Goal: Book appointment/travel/reservation

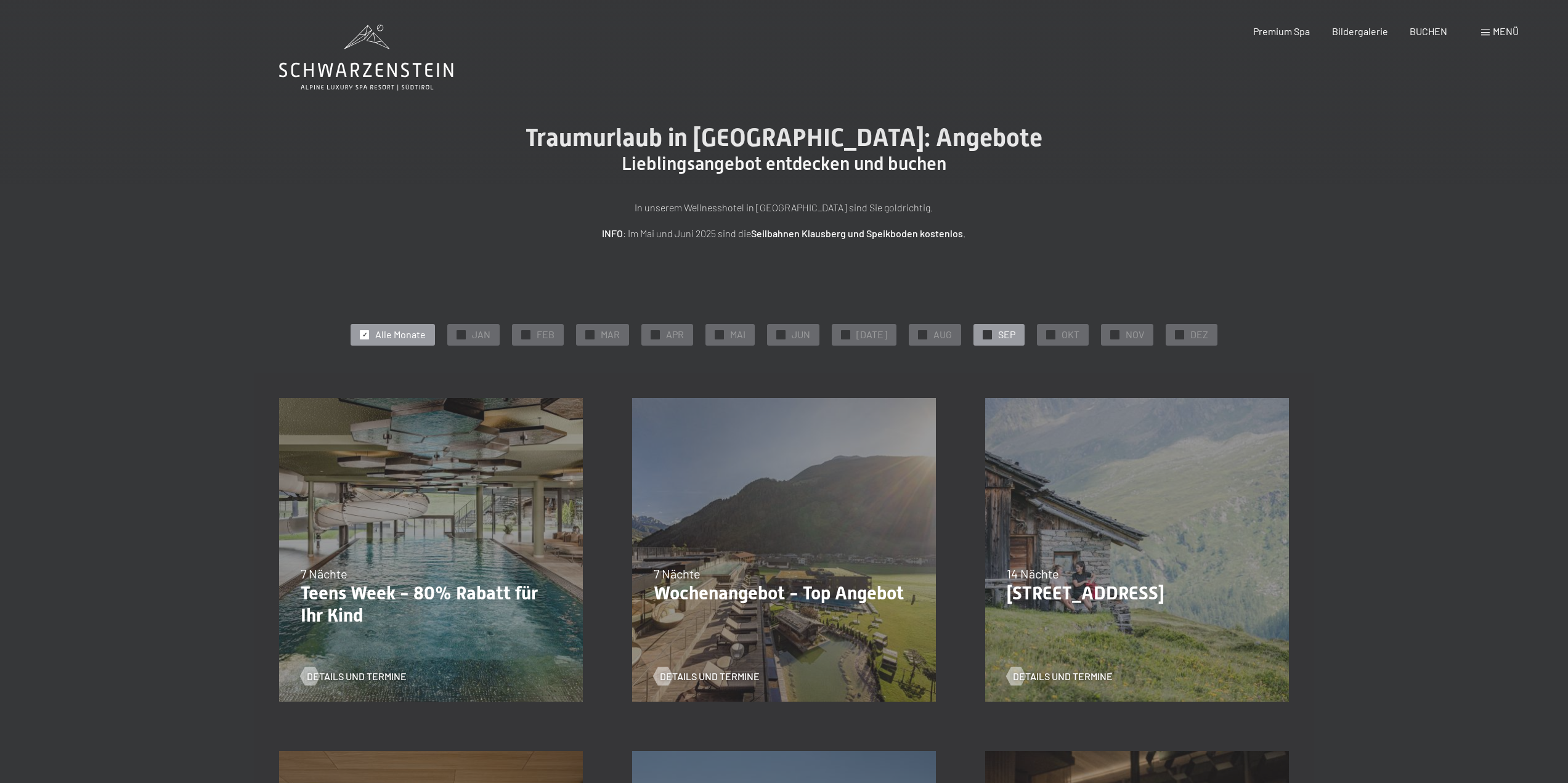
click at [998, 335] on span "SEP" at bounding box center [1007, 334] width 18 height 14
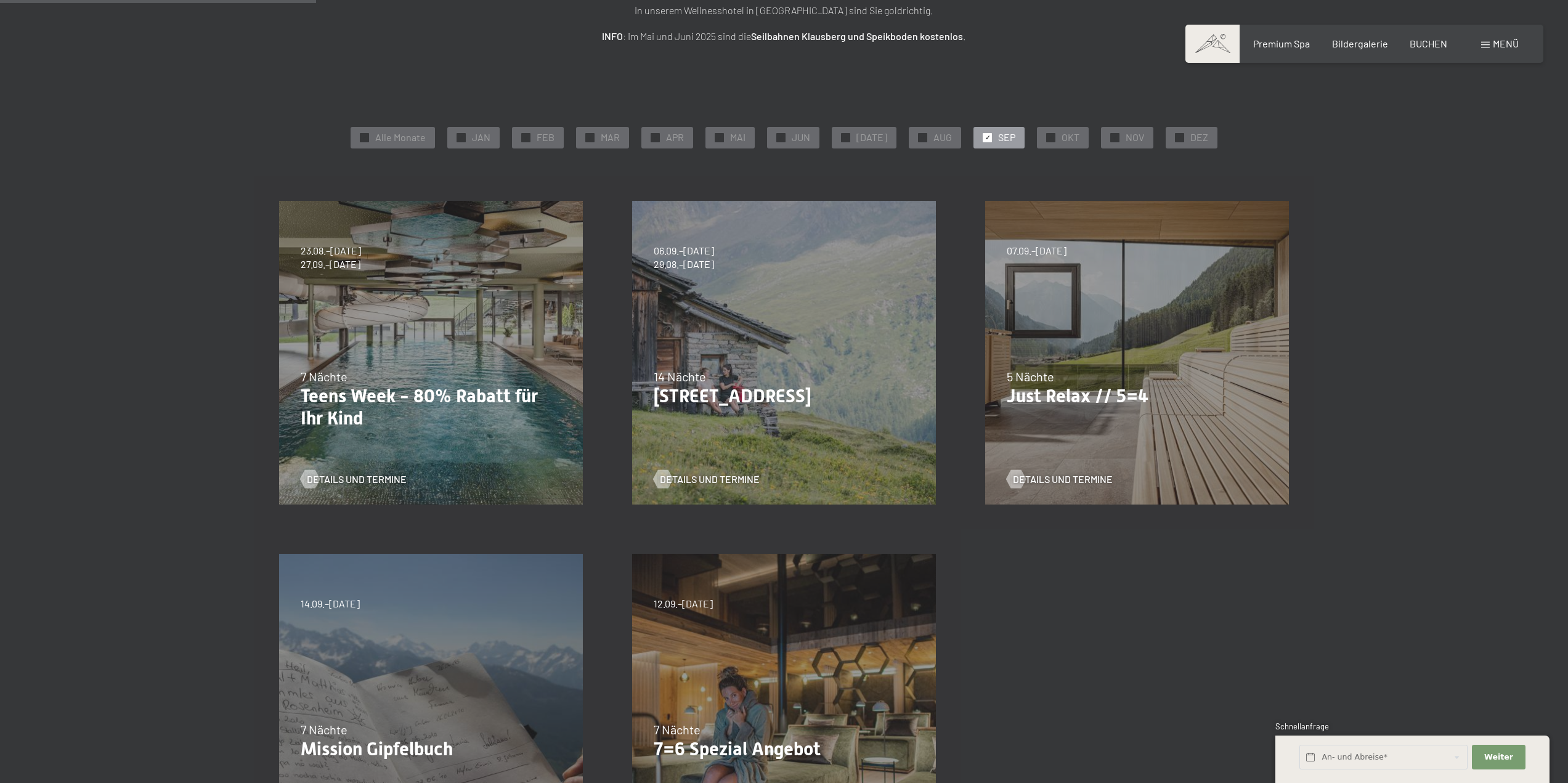
scroll to position [185, 0]
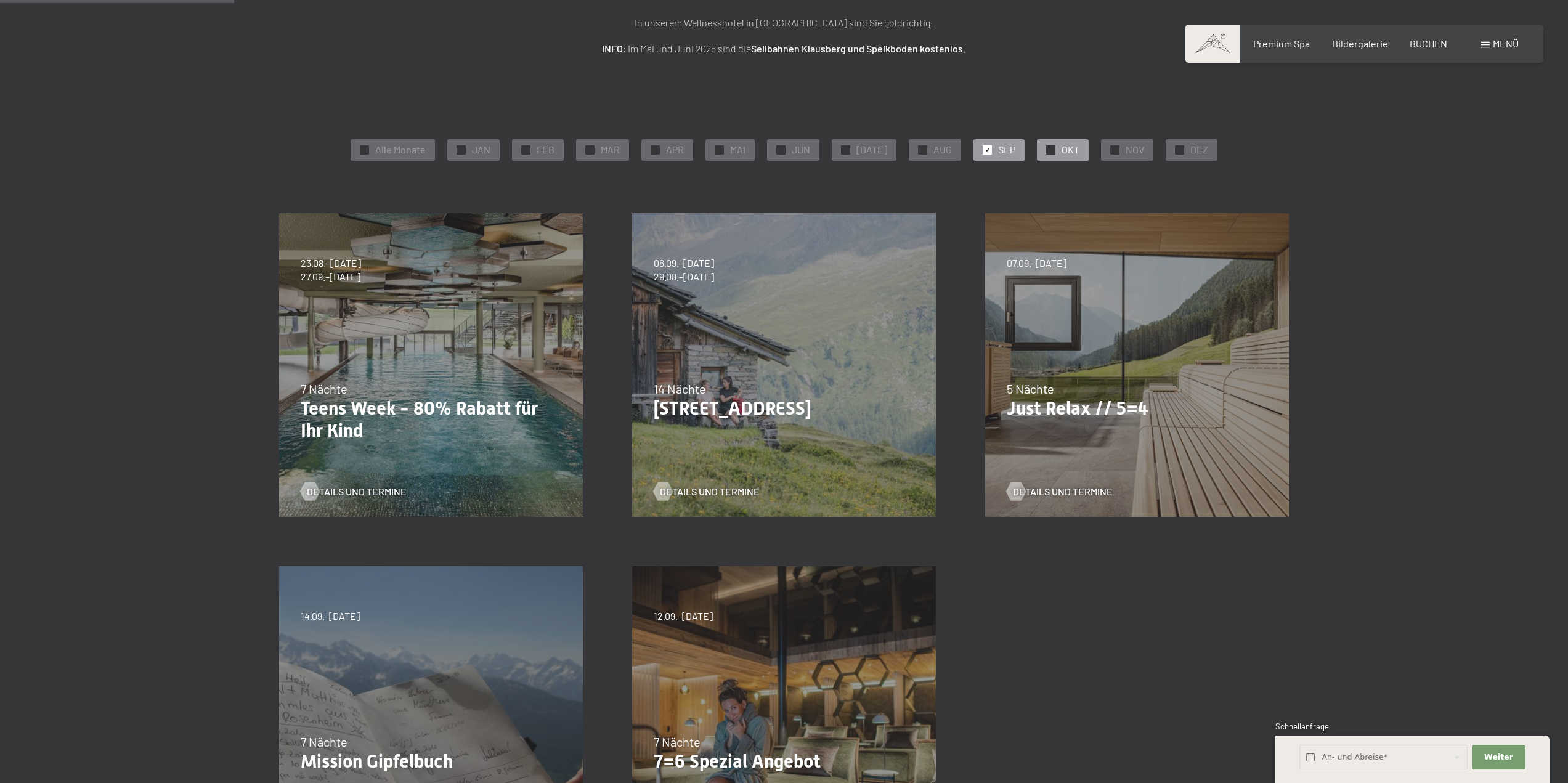
click at [1062, 150] on span "OKT" at bounding box center [1071, 150] width 18 height 14
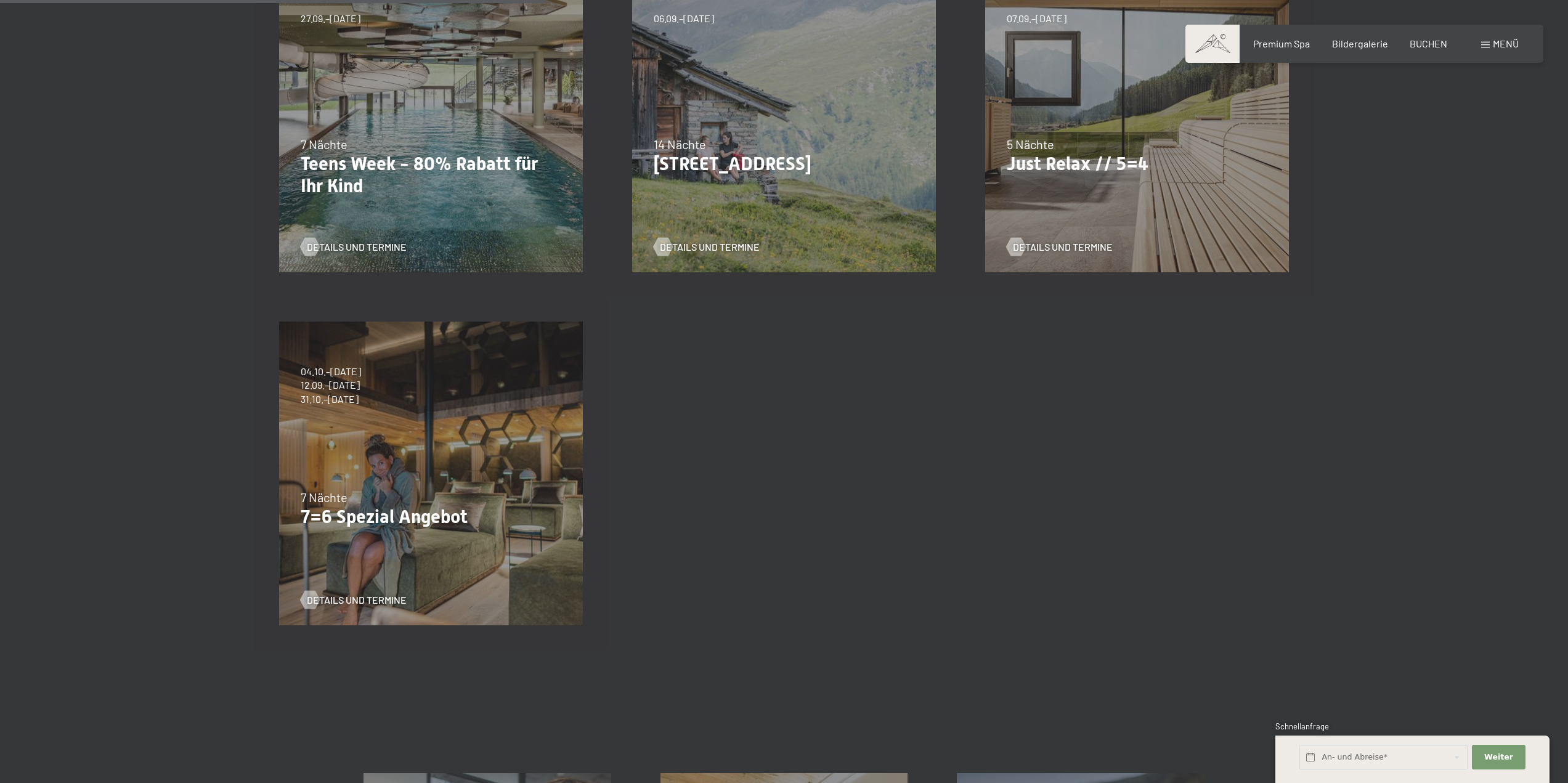
scroll to position [431, 0]
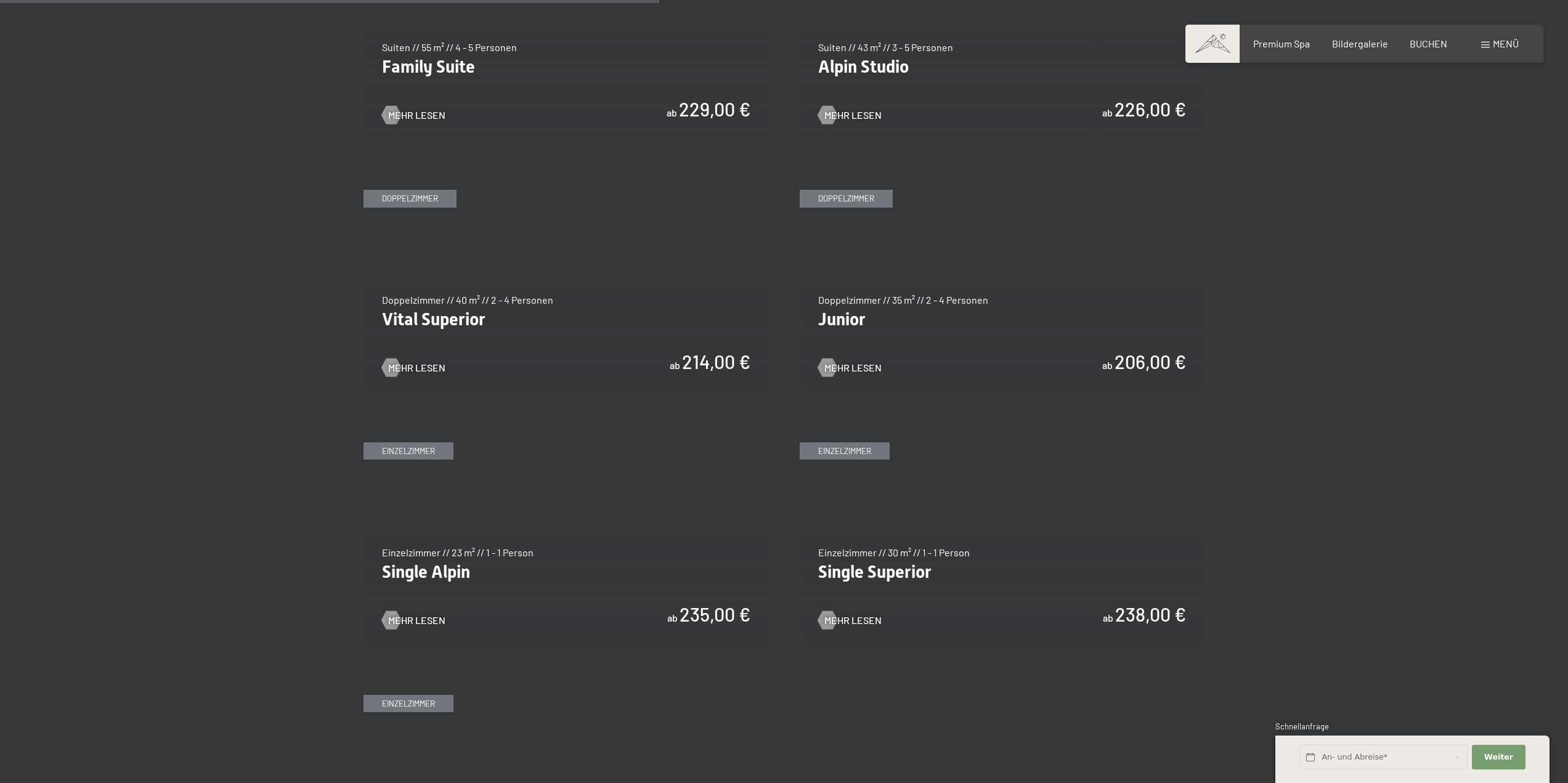
scroll to position [1663, 0]
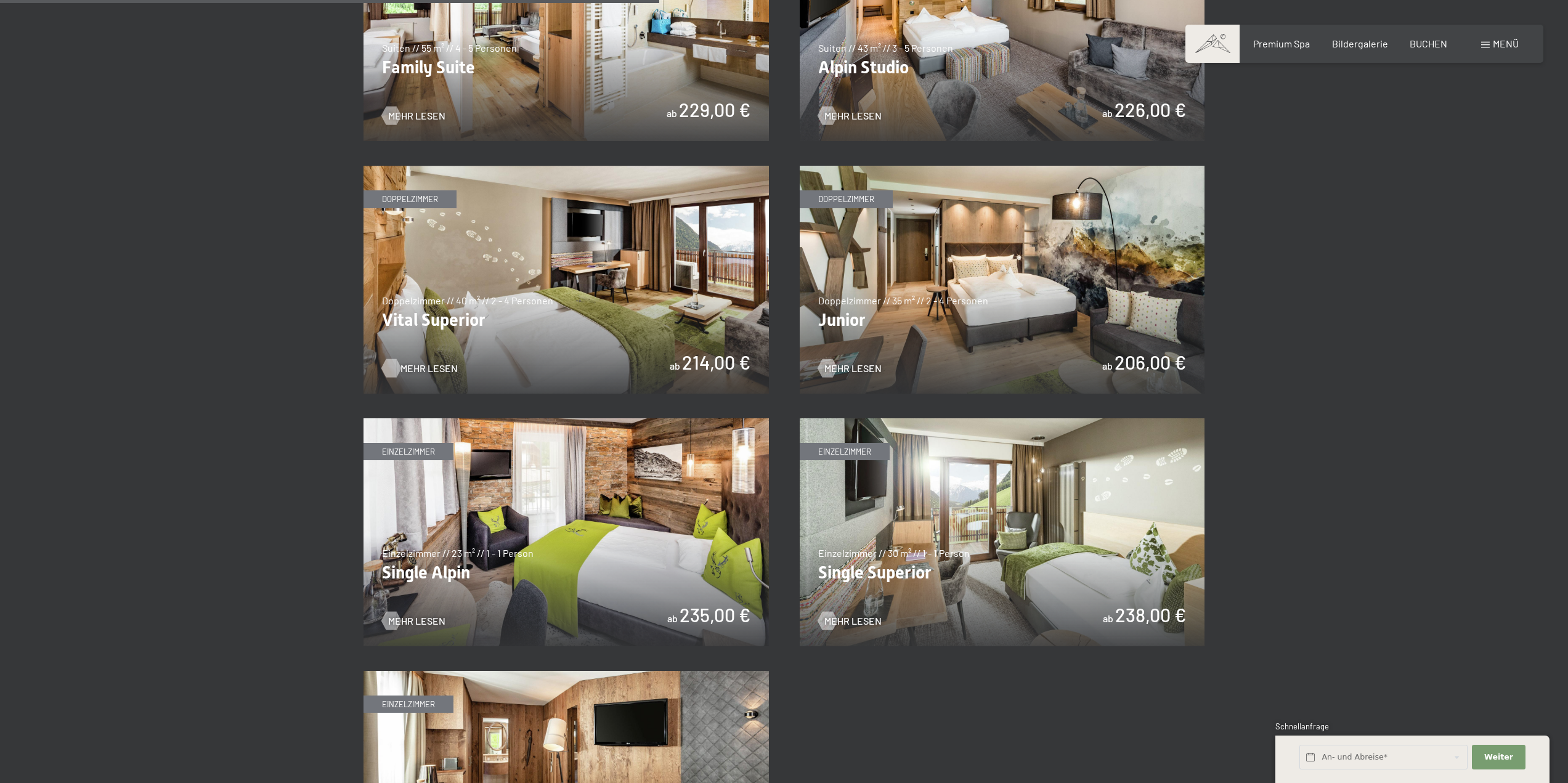
click at [412, 369] on span "Mehr Lesen" at bounding box center [428, 368] width 57 height 14
